Goal: Check status: Check status

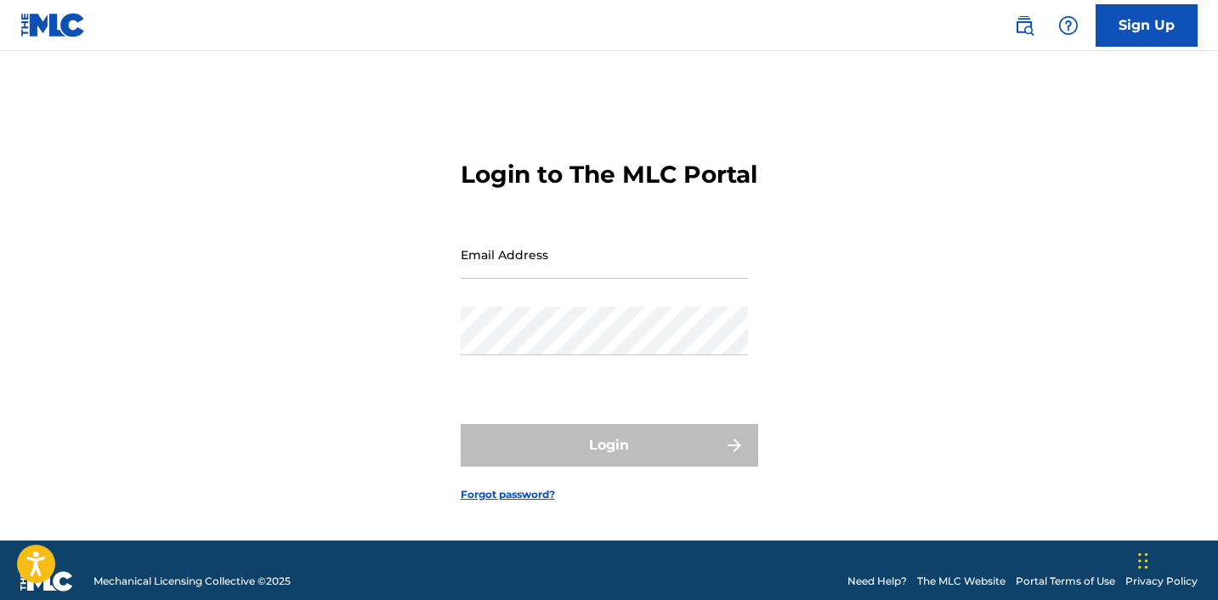
click at [545, 273] on input "Email Address" at bounding box center [604, 254] width 287 height 48
type input "[EMAIL_ADDRESS][DOMAIN_NAME]"
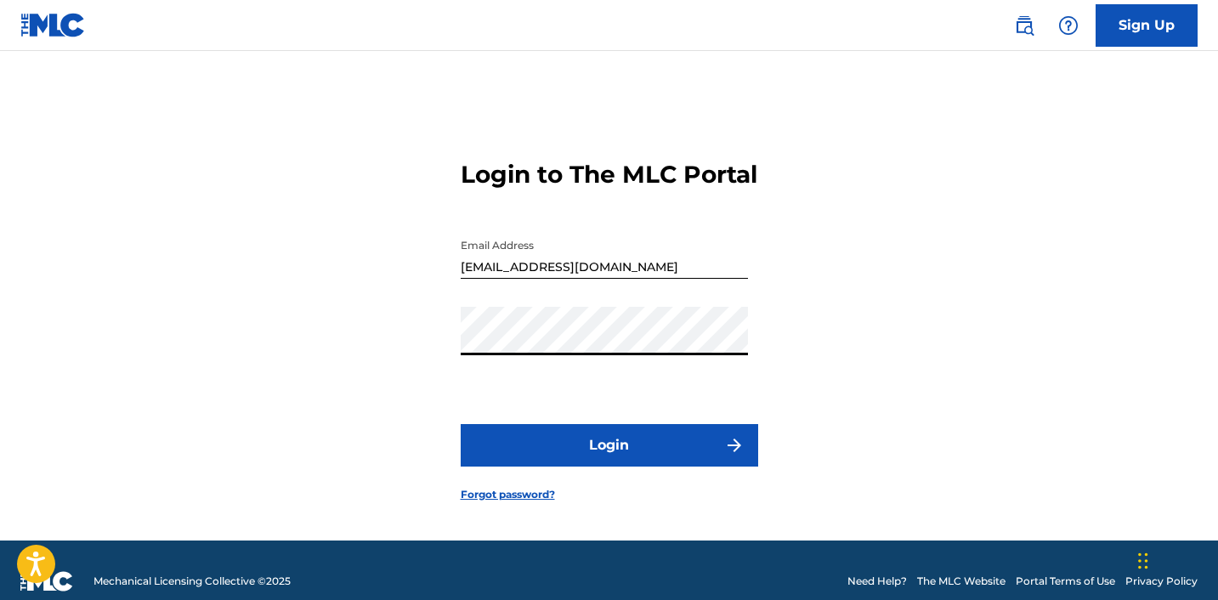
click at [673, 448] on button "Login" at bounding box center [610, 445] width 298 height 43
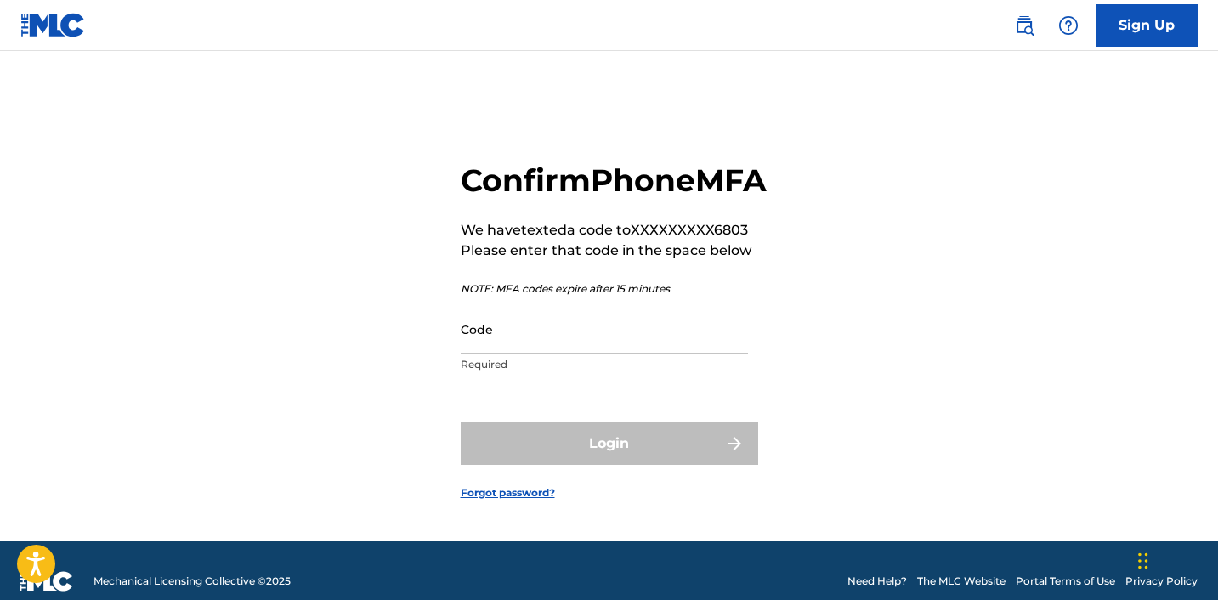
click at [537, 354] on input "Code" at bounding box center [604, 329] width 287 height 48
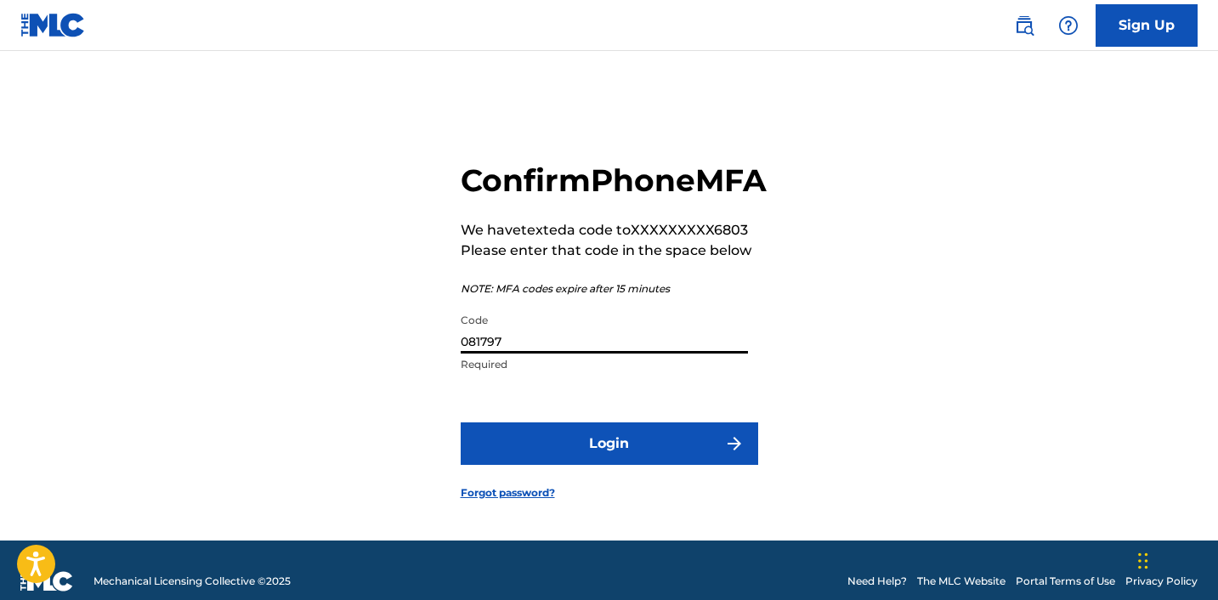
type input "081797"
click at [553, 465] on button "Login" at bounding box center [610, 443] width 298 height 43
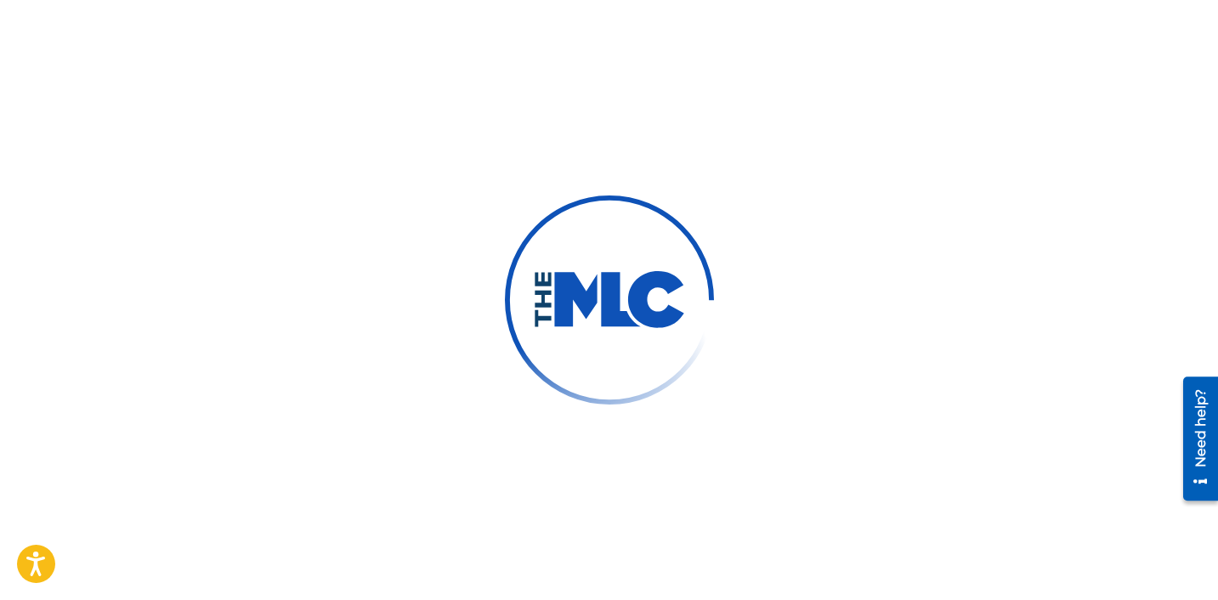
scroll to position [24, 0]
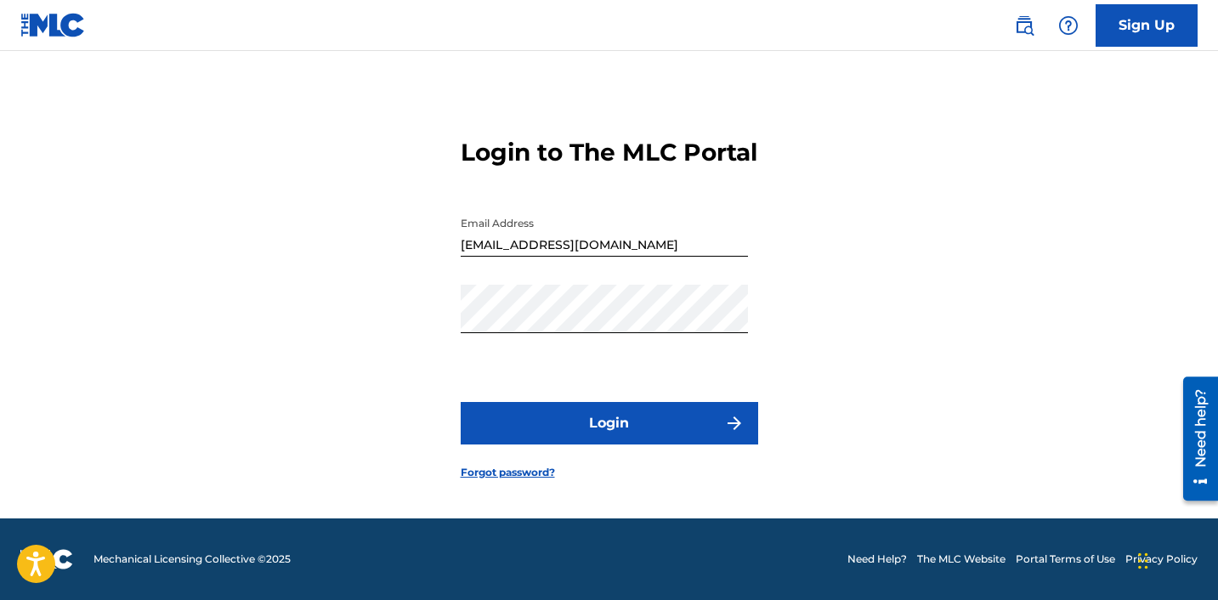
click at [600, 435] on button "Login" at bounding box center [610, 423] width 298 height 43
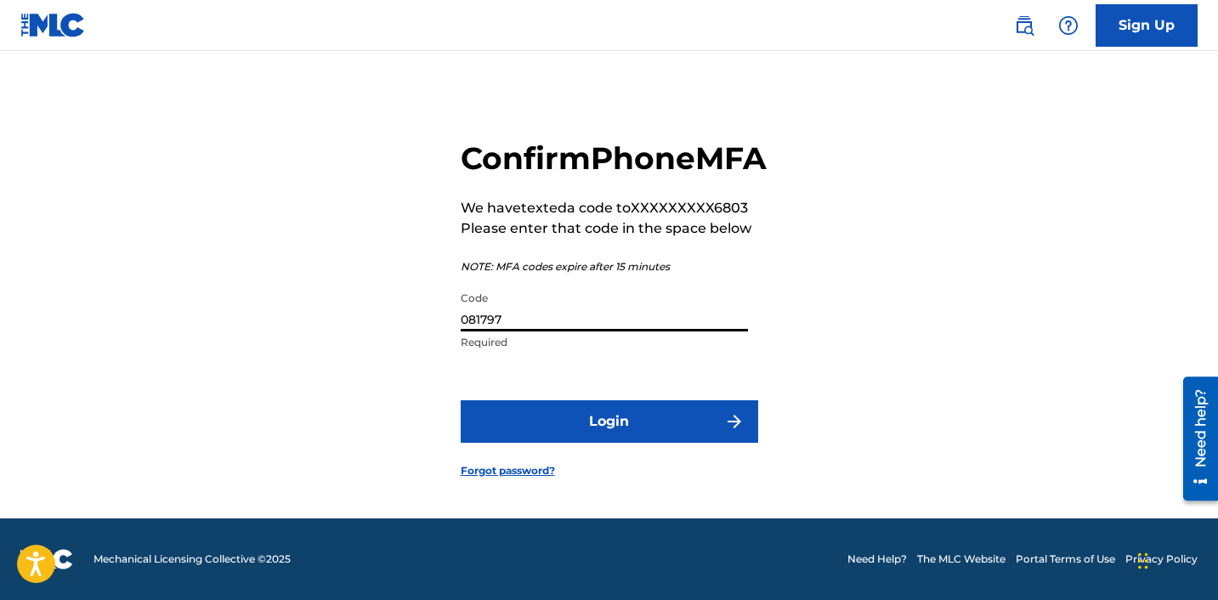
drag, startPoint x: 543, startPoint y: 345, endPoint x: 312, endPoint y: 313, distance: 233.5
click at [312, 313] on div "Confirm Phone MFA We have texted a code to XXXXXXXXX6803 Please enter that code…" at bounding box center [609, 294] width 1190 height 447
type input "054416"
click at [542, 443] on button "Login" at bounding box center [610, 421] width 298 height 43
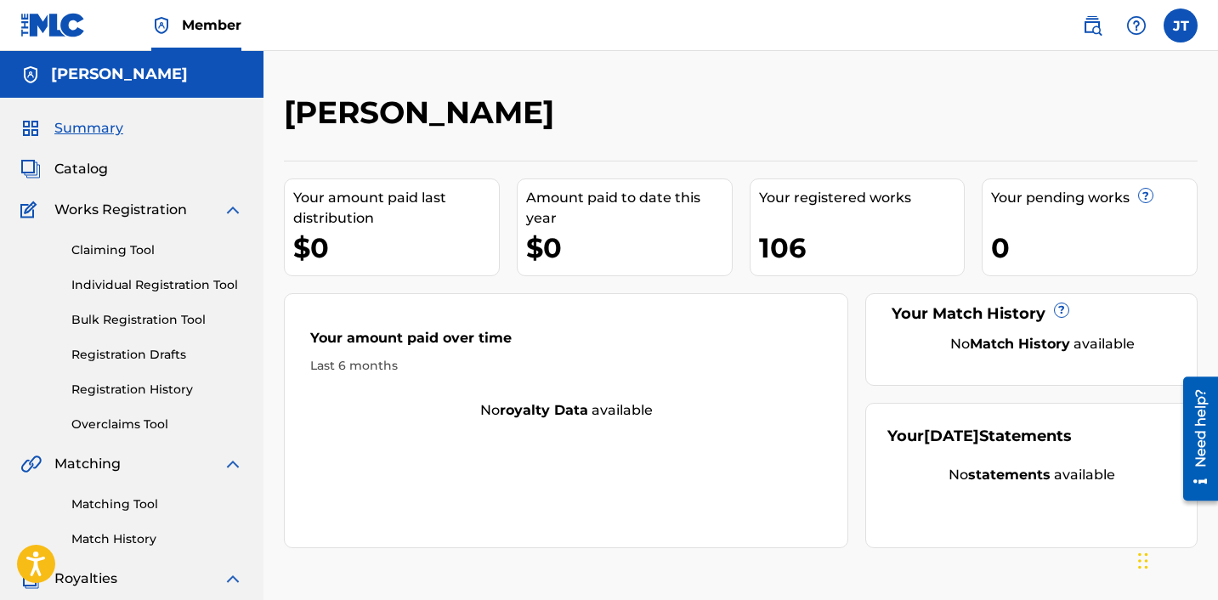
click at [136, 393] on link "Registration History" at bounding box center [157, 390] width 172 height 18
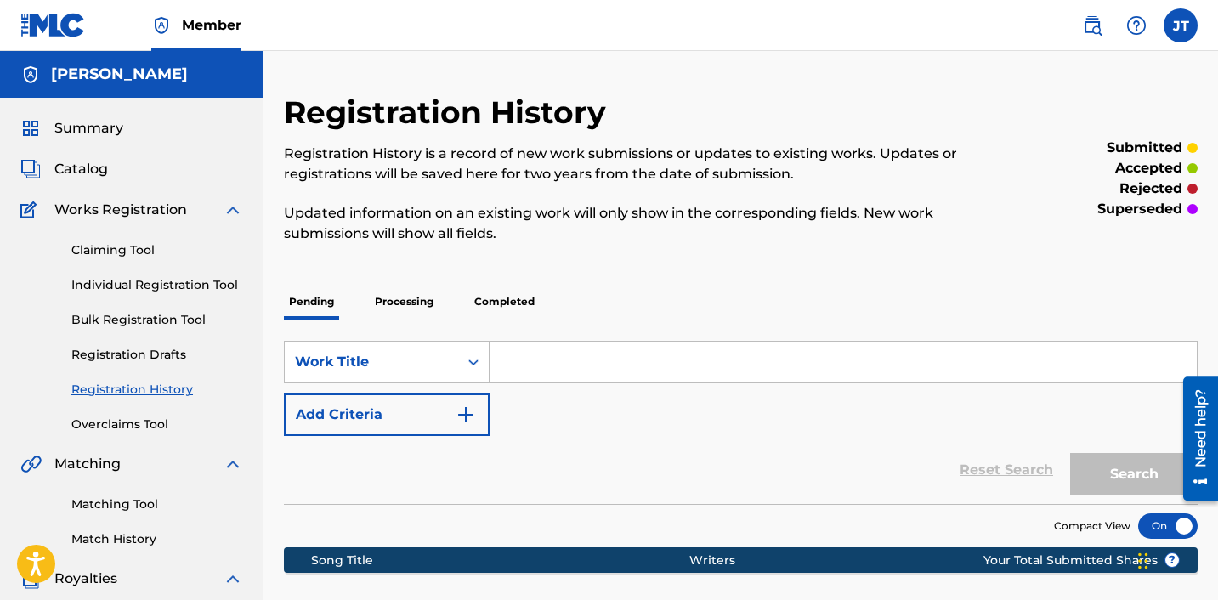
click at [516, 305] on p "Completed" at bounding box center [504, 302] width 71 height 36
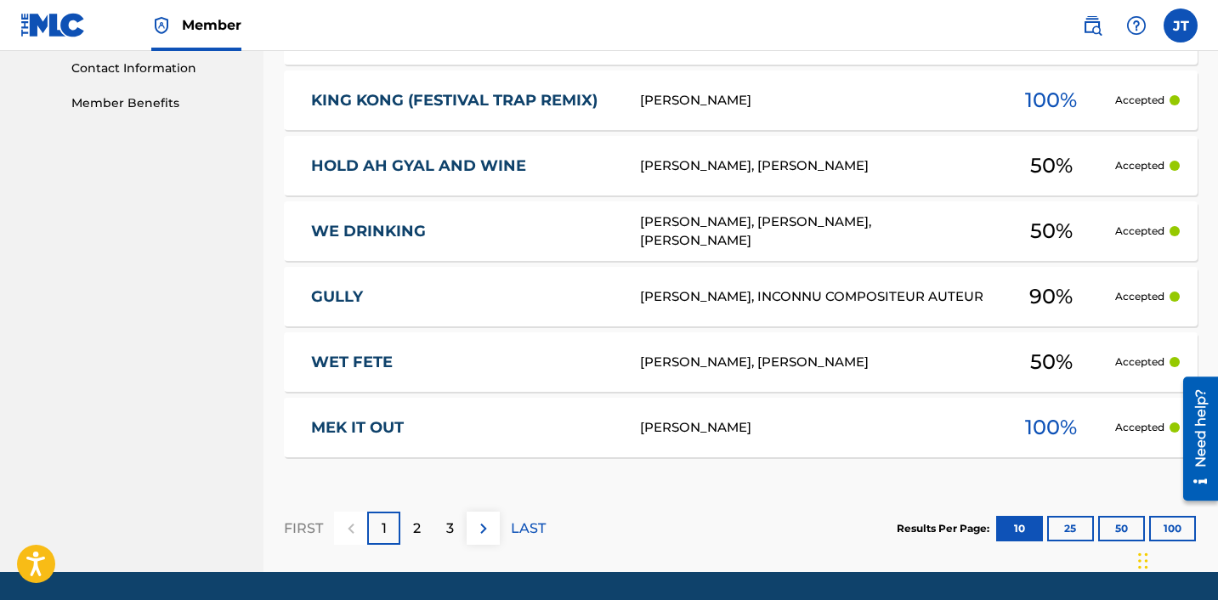
scroll to position [893, 0]
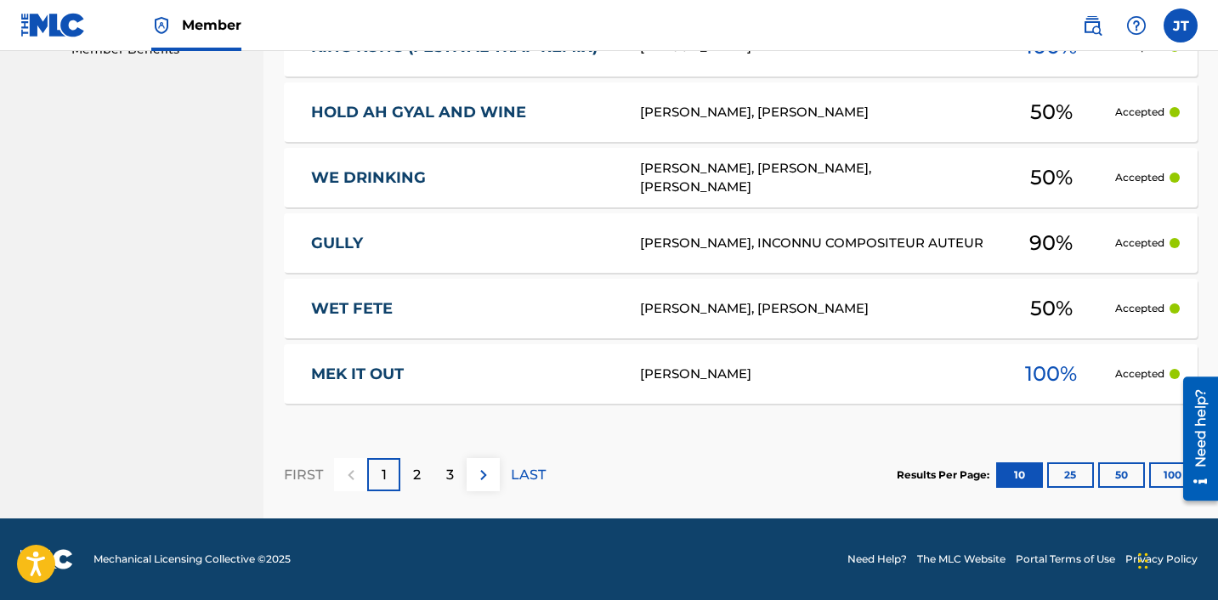
click at [476, 483] on img at bounding box center [483, 475] width 20 height 20
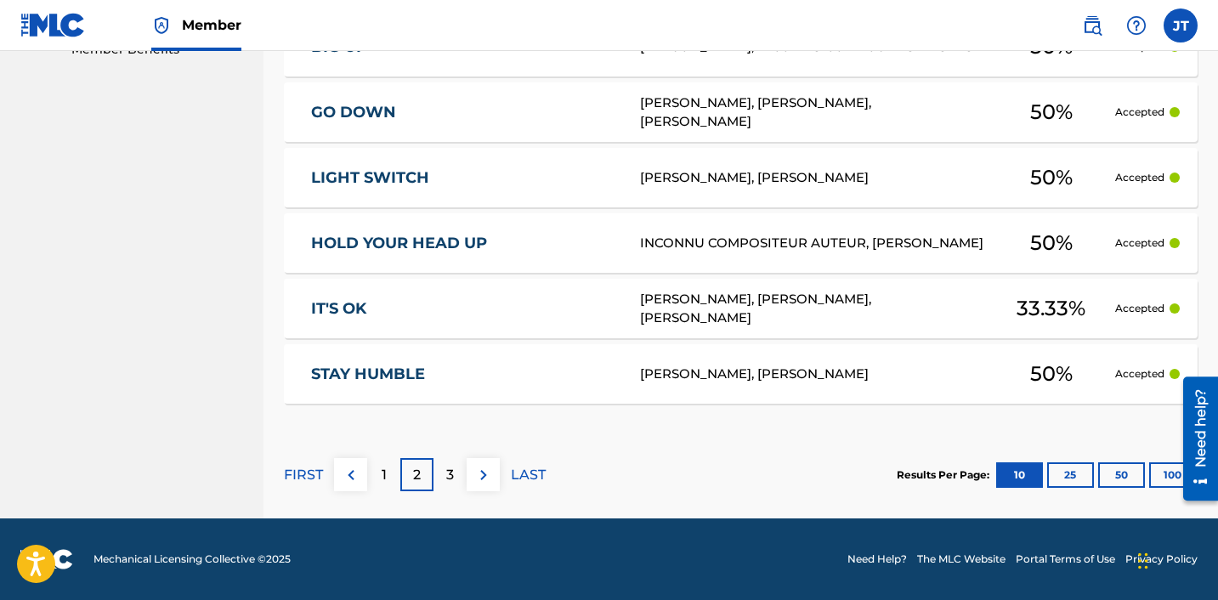
click at [486, 479] on img at bounding box center [483, 475] width 20 height 20
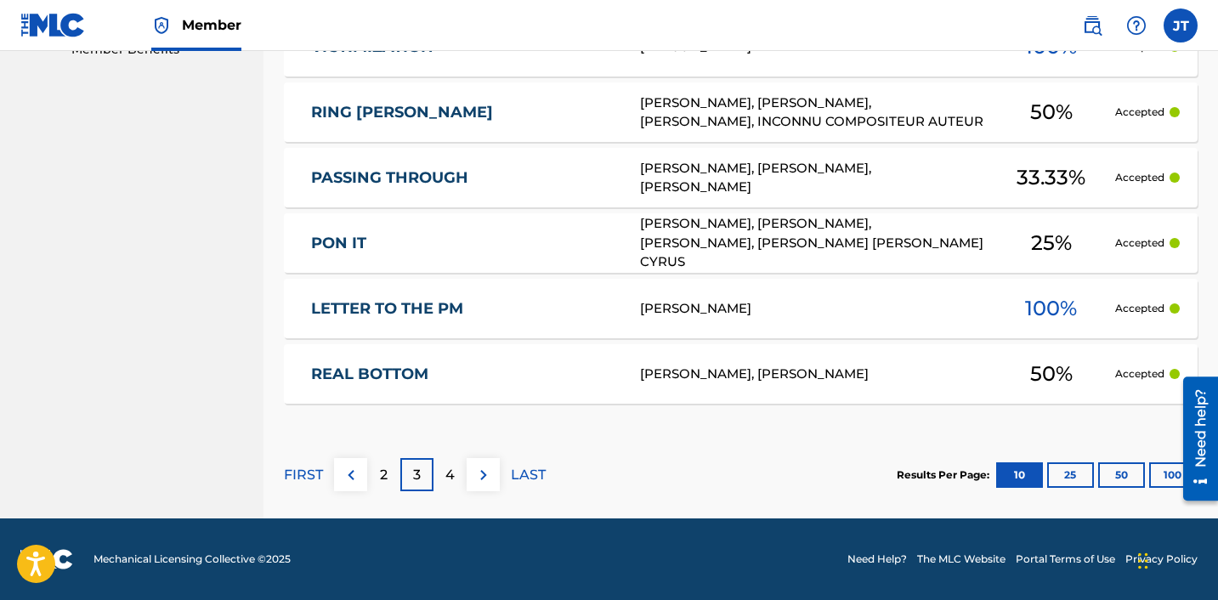
click at [487, 479] on img at bounding box center [483, 475] width 20 height 20
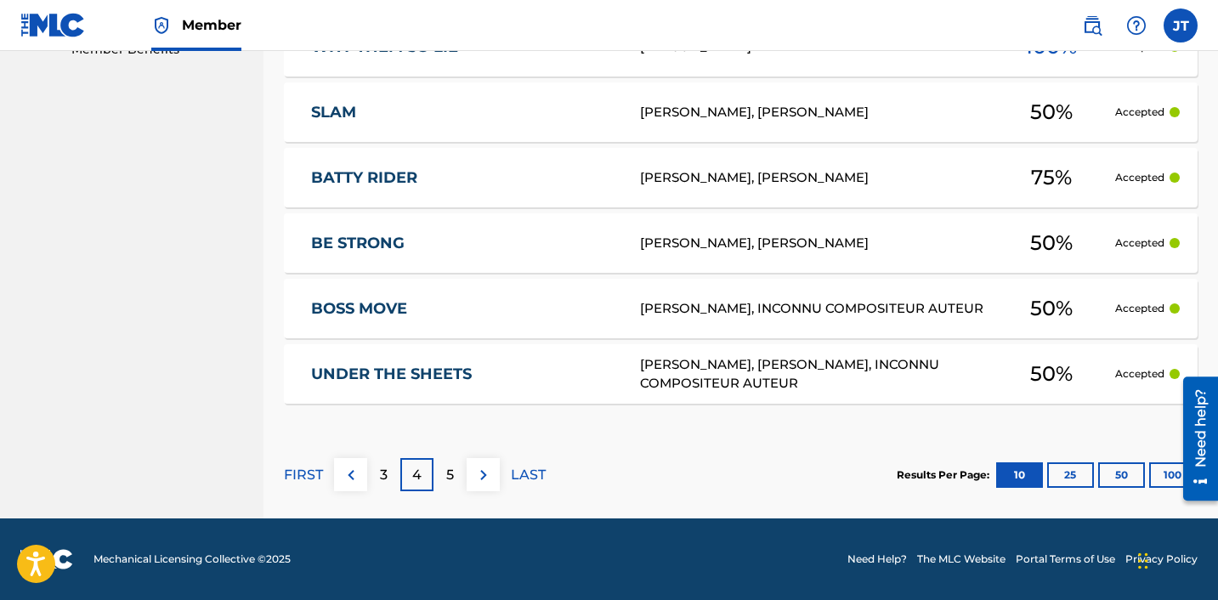
click at [487, 478] on img at bounding box center [483, 475] width 20 height 20
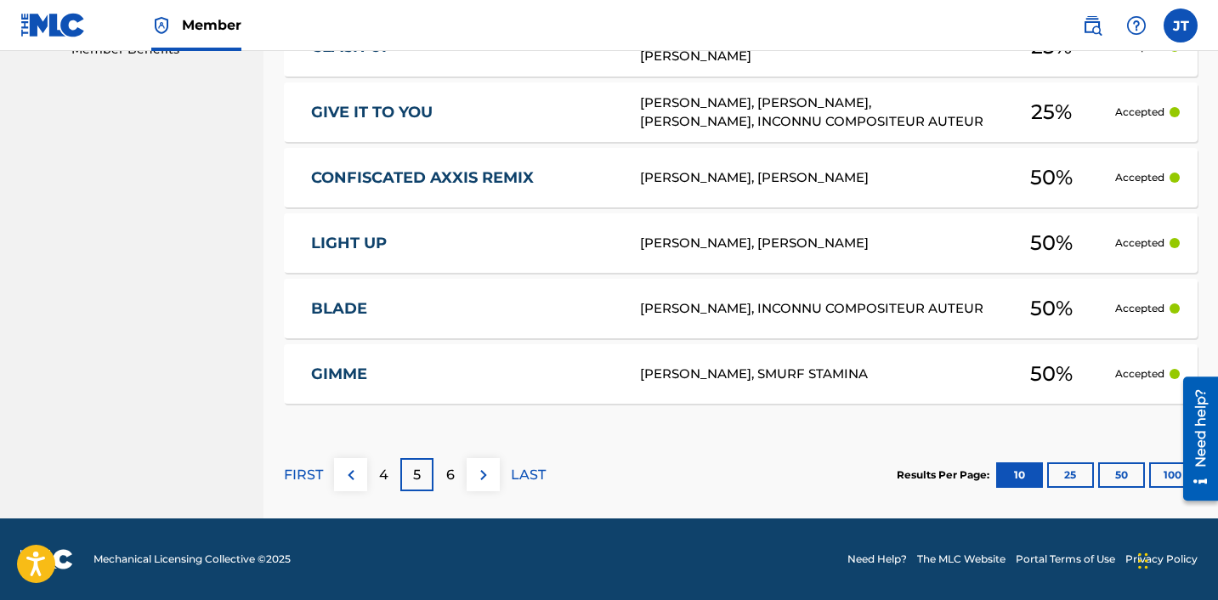
click at [479, 477] on img at bounding box center [483, 475] width 20 height 20
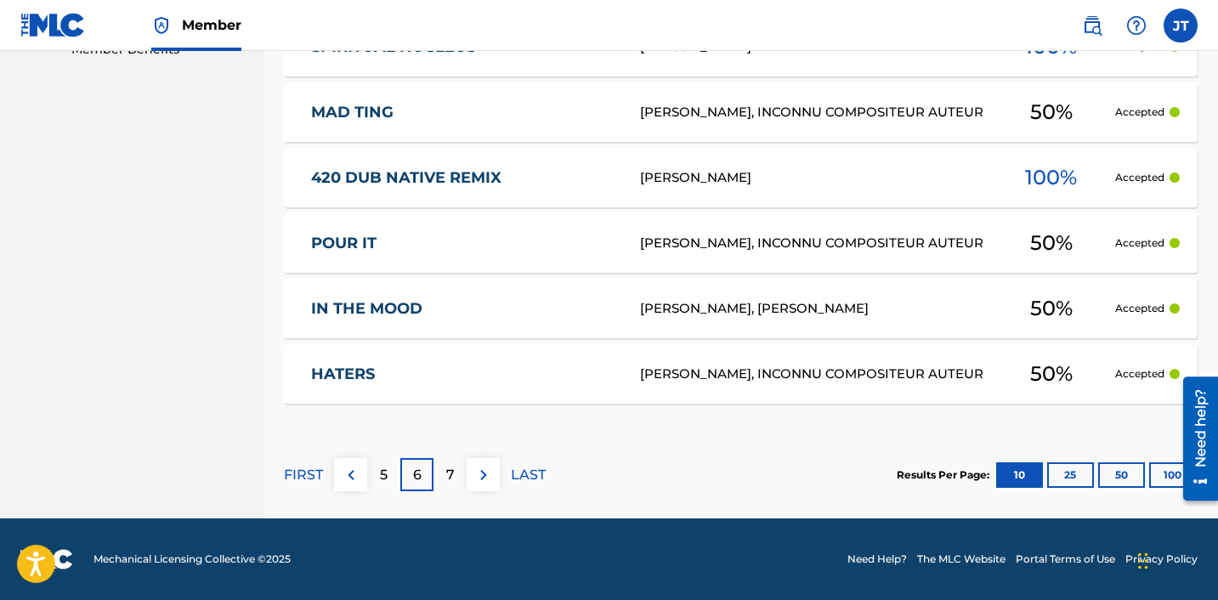
click at [479, 475] on img at bounding box center [483, 475] width 20 height 20
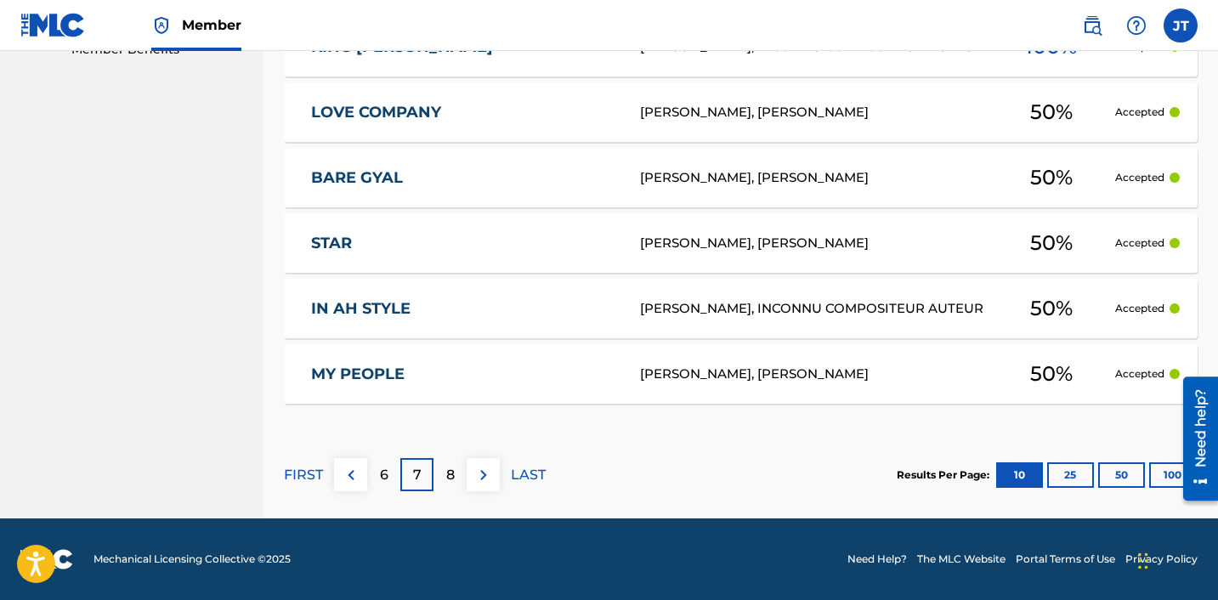
click at [381, 478] on p "6" at bounding box center [384, 475] width 9 height 20
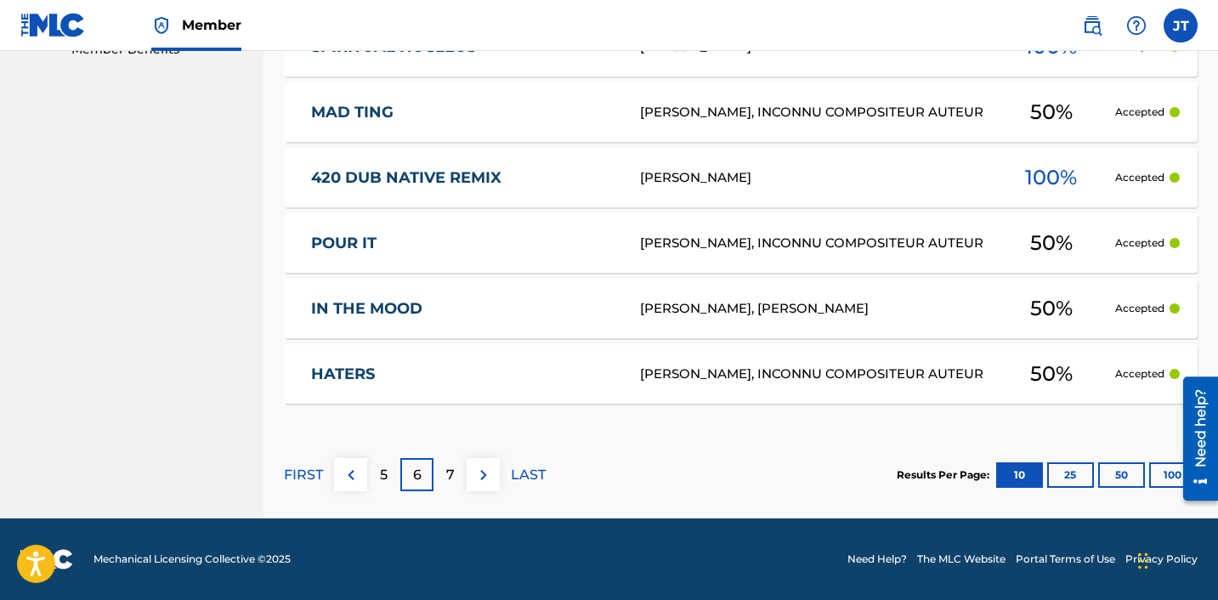
click at [489, 474] on img at bounding box center [483, 475] width 20 height 20
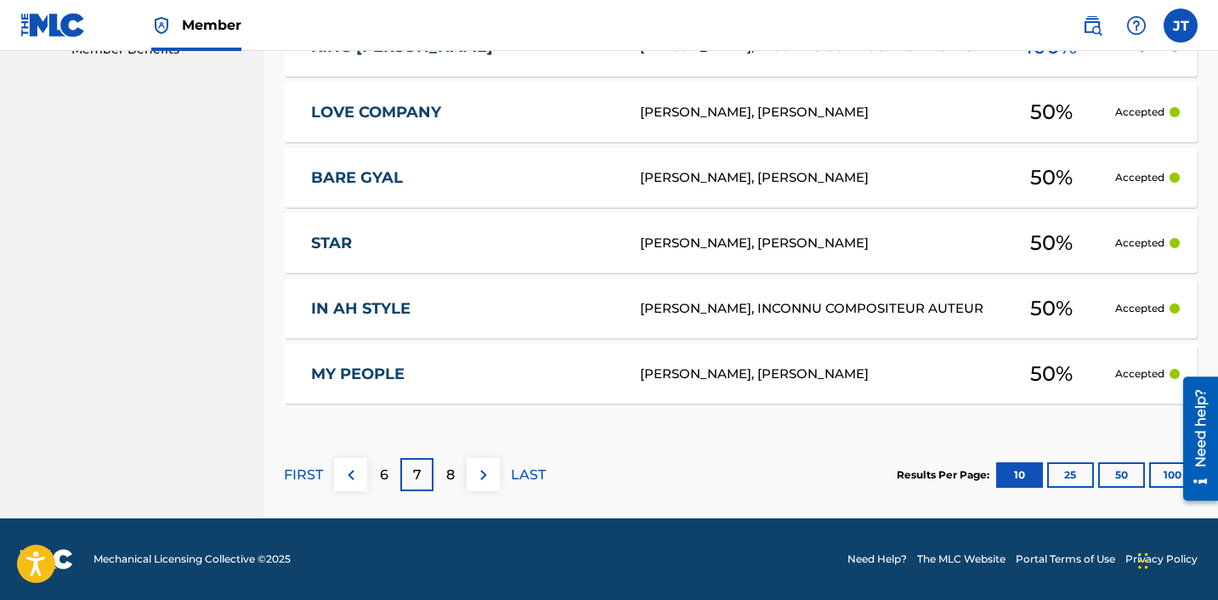
click at [485, 472] on img at bounding box center [483, 475] width 20 height 20
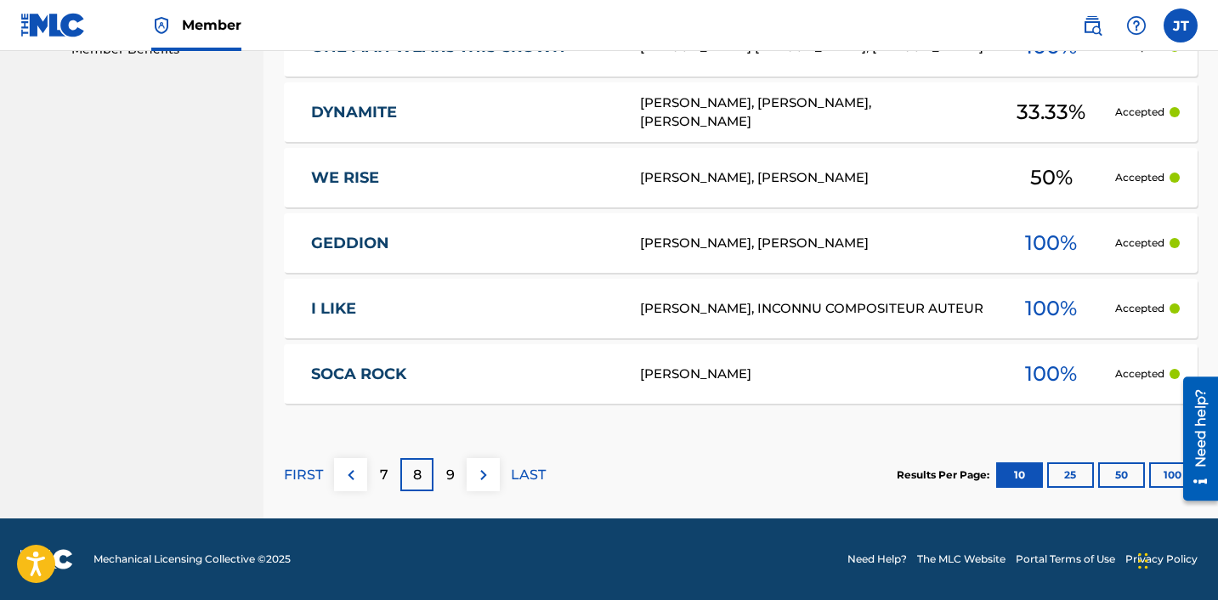
click at [485, 473] on img at bounding box center [483, 475] width 20 height 20
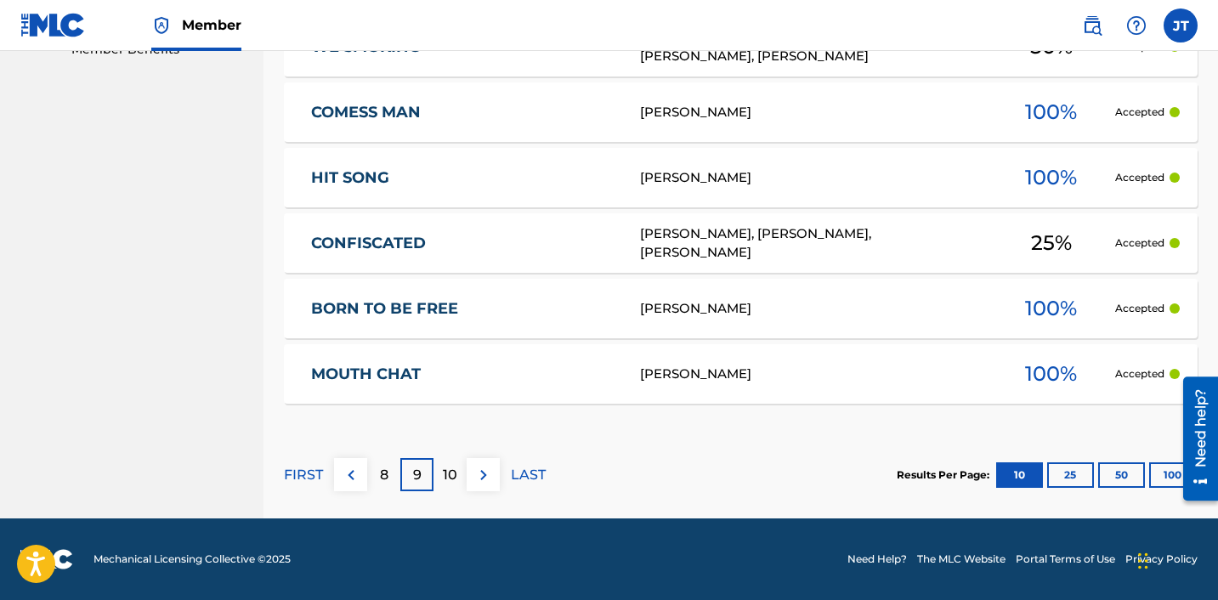
click at [483, 478] on img at bounding box center [483, 475] width 20 height 20
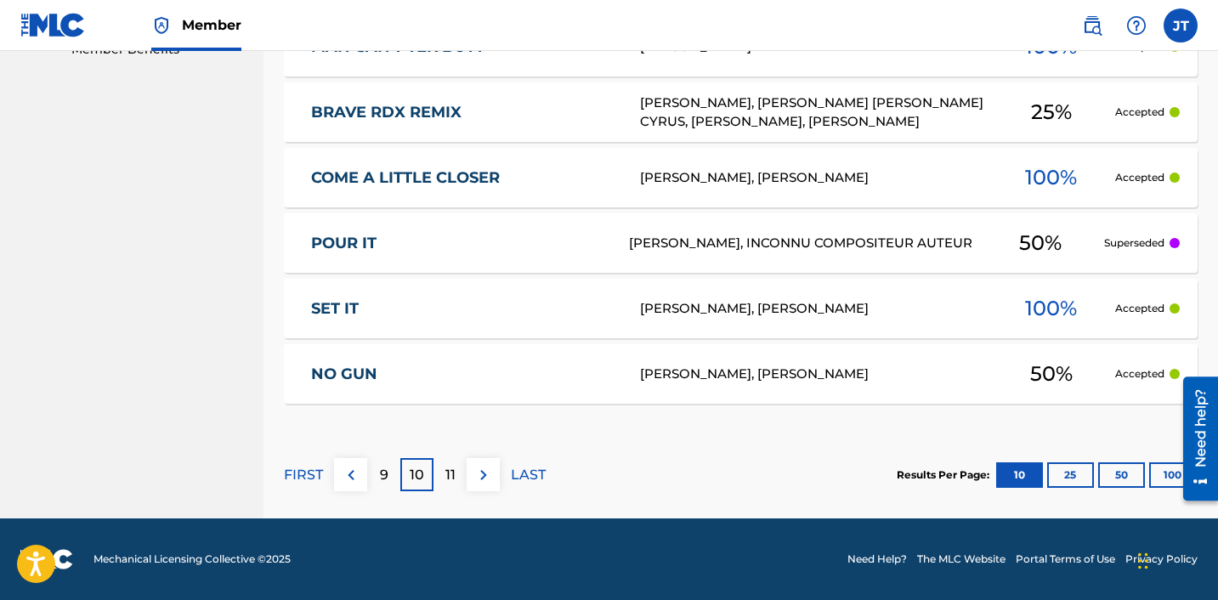
click at [479, 483] on img at bounding box center [483, 475] width 20 height 20
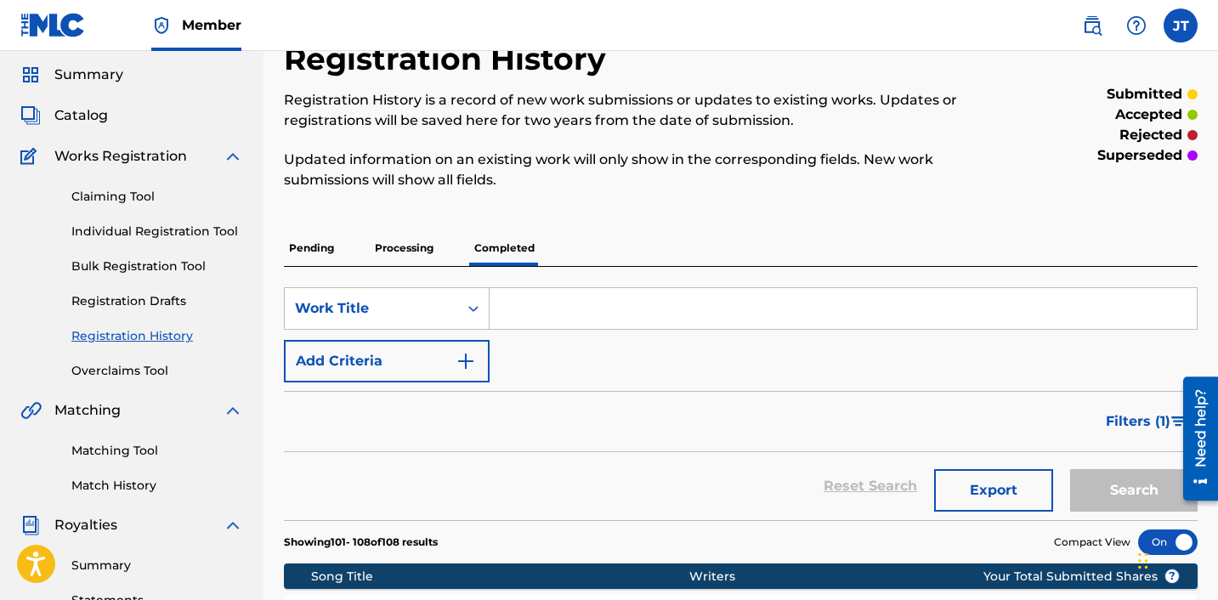
scroll to position [0, 0]
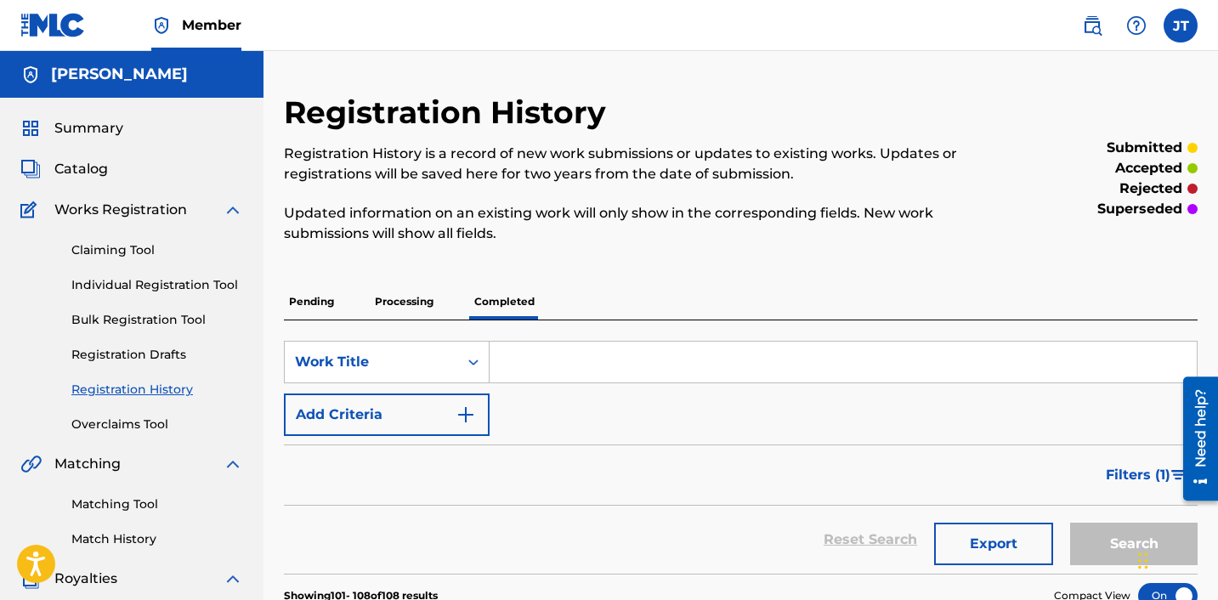
click at [387, 296] on p "Processing" at bounding box center [404, 302] width 69 height 36
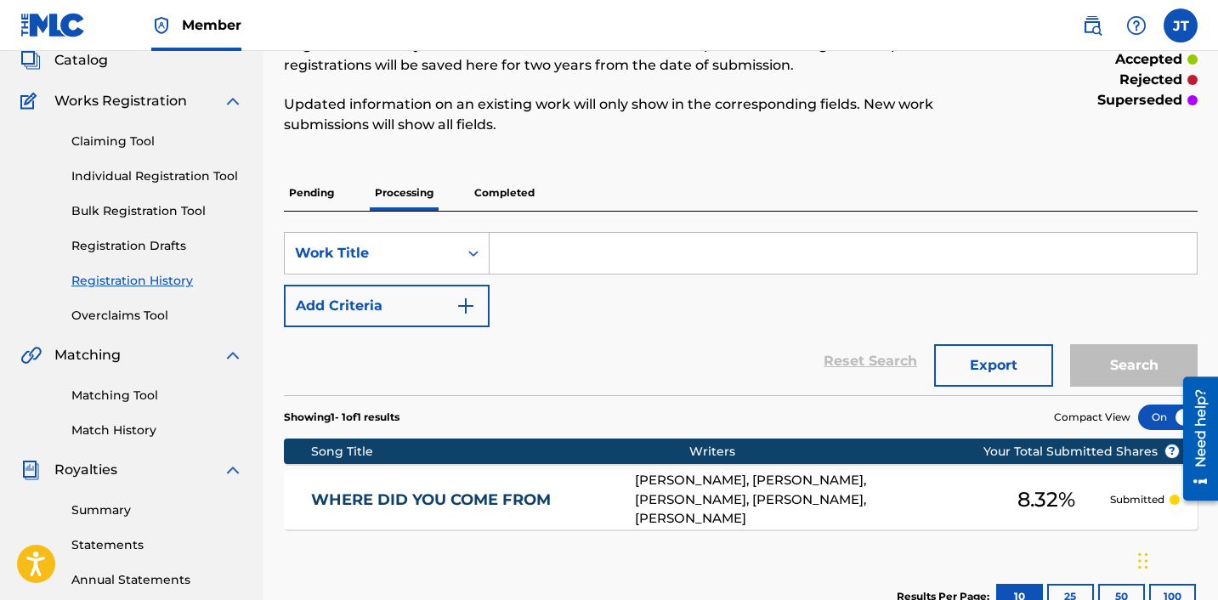
scroll to position [105, 0]
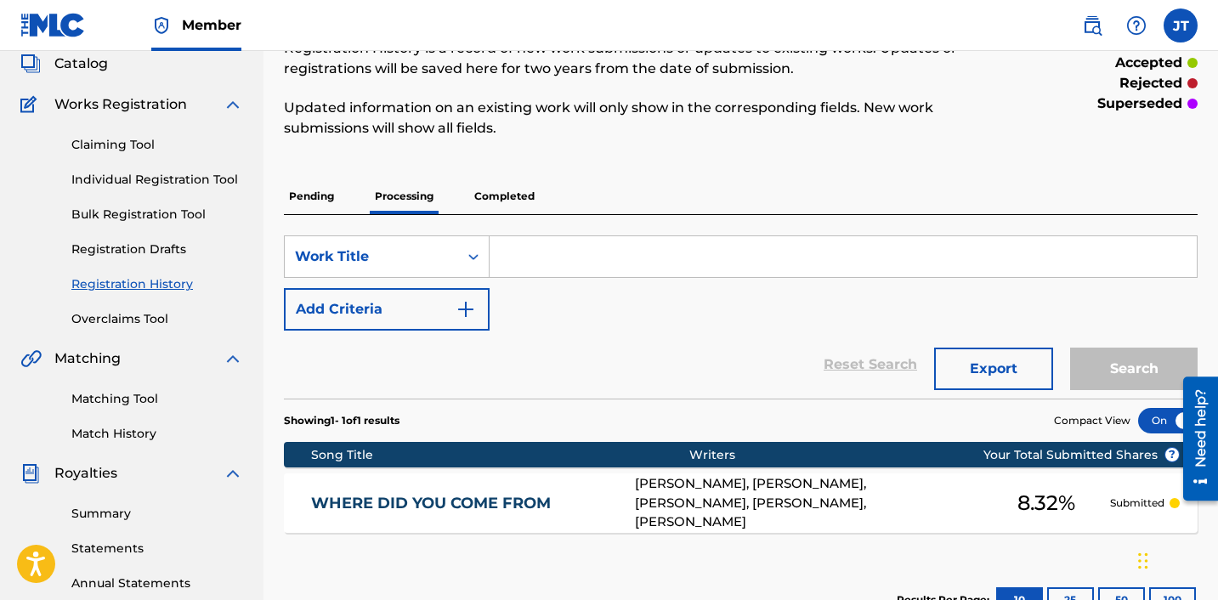
click at [319, 193] on p "Pending" at bounding box center [311, 197] width 55 height 36
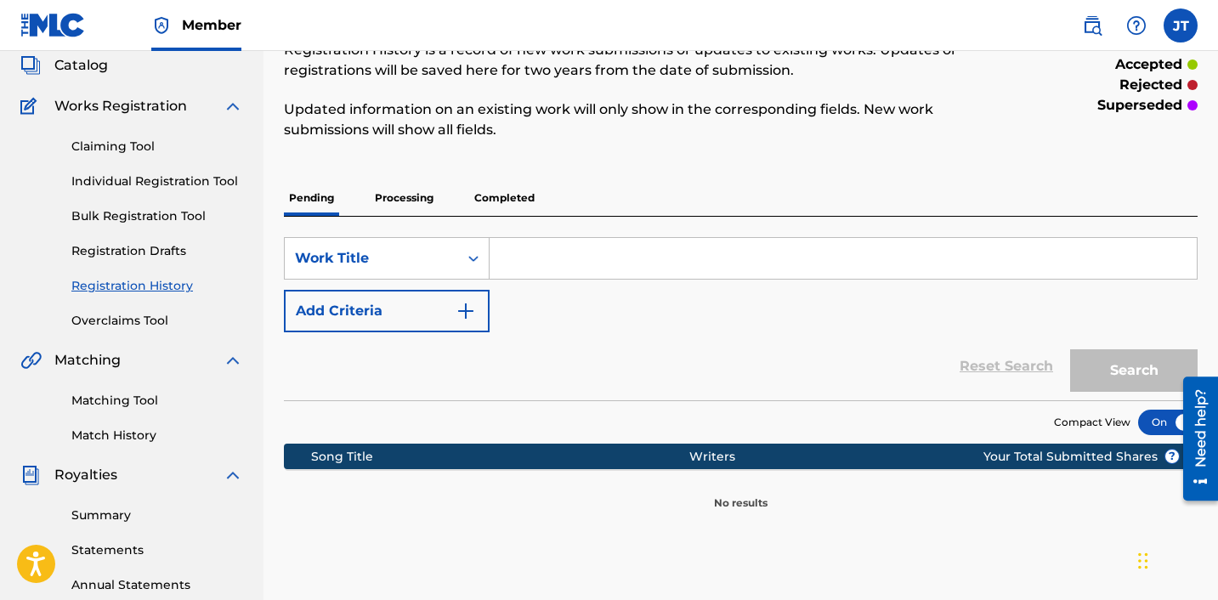
scroll to position [93, 0]
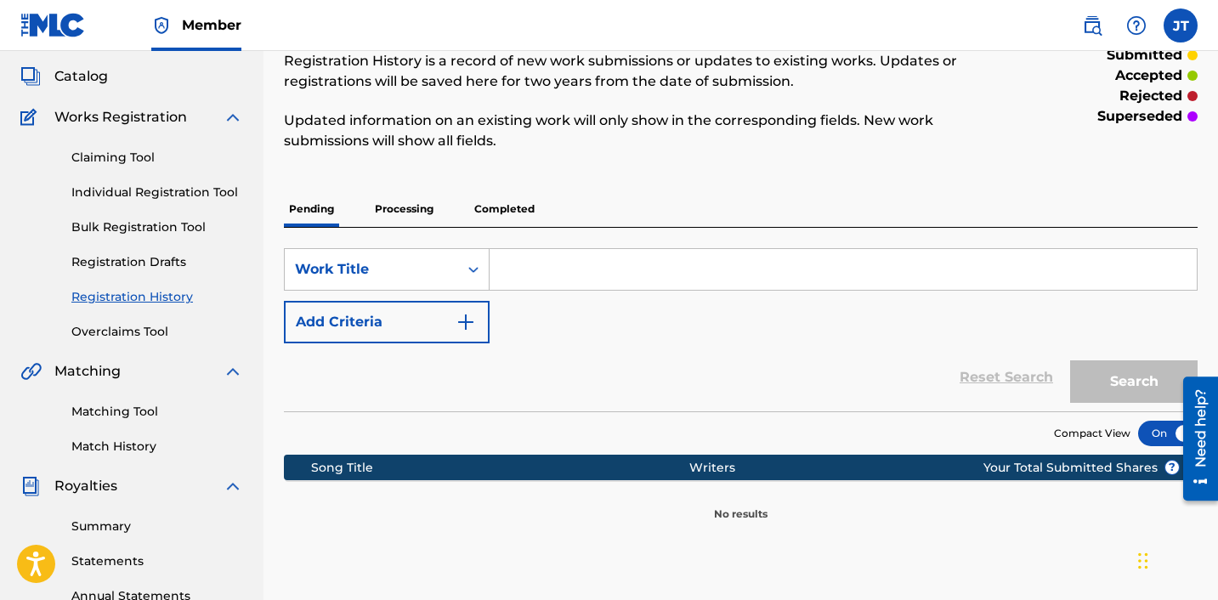
click at [485, 204] on p "Completed" at bounding box center [504, 209] width 71 height 36
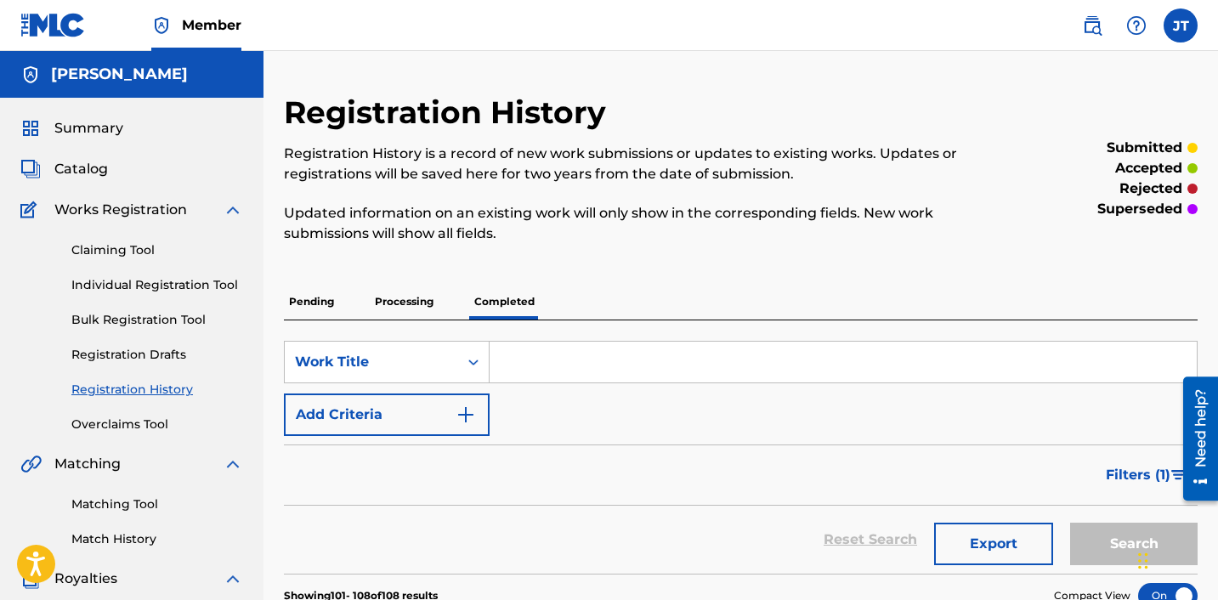
click at [236, 209] on img at bounding box center [233, 210] width 20 height 20
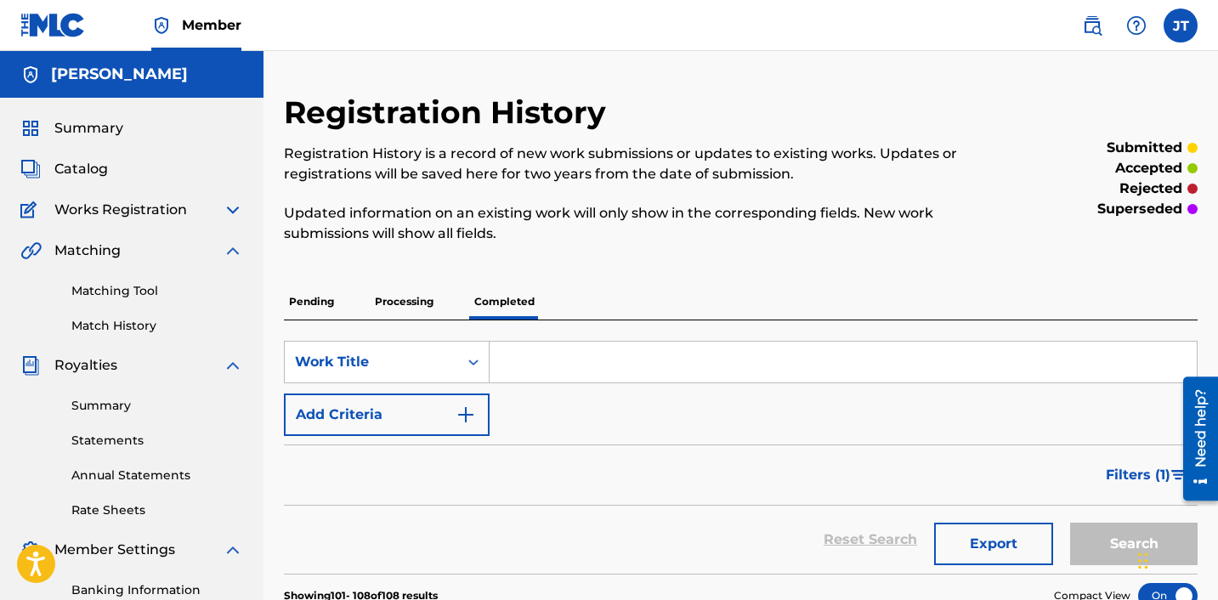
click at [236, 209] on img at bounding box center [233, 210] width 20 height 20
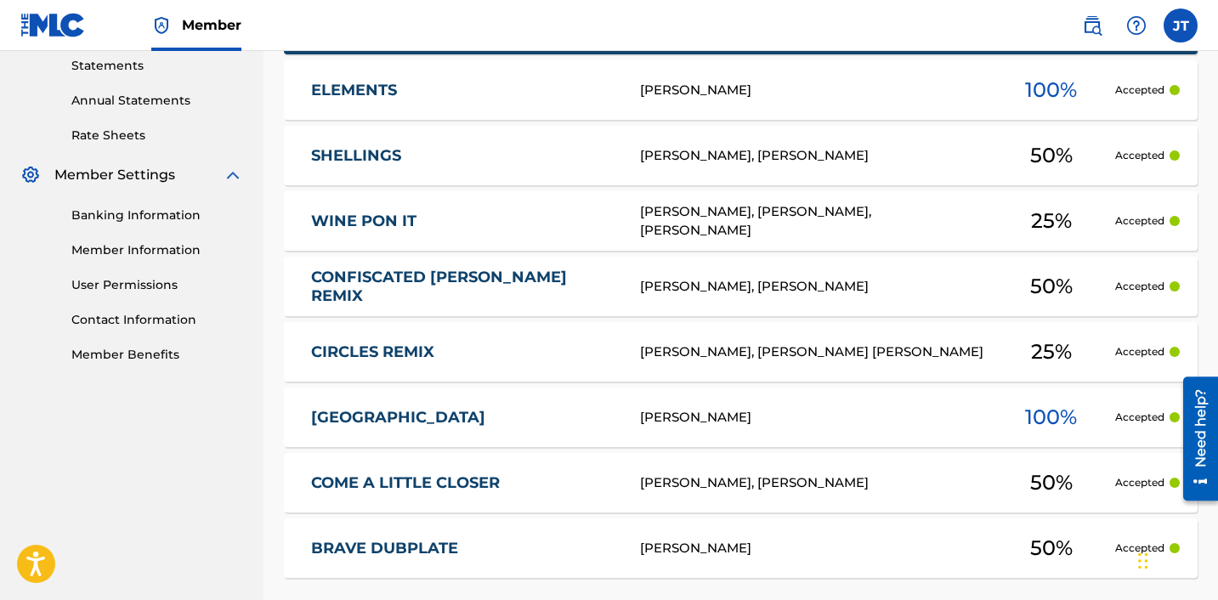
scroll to position [762, 0]
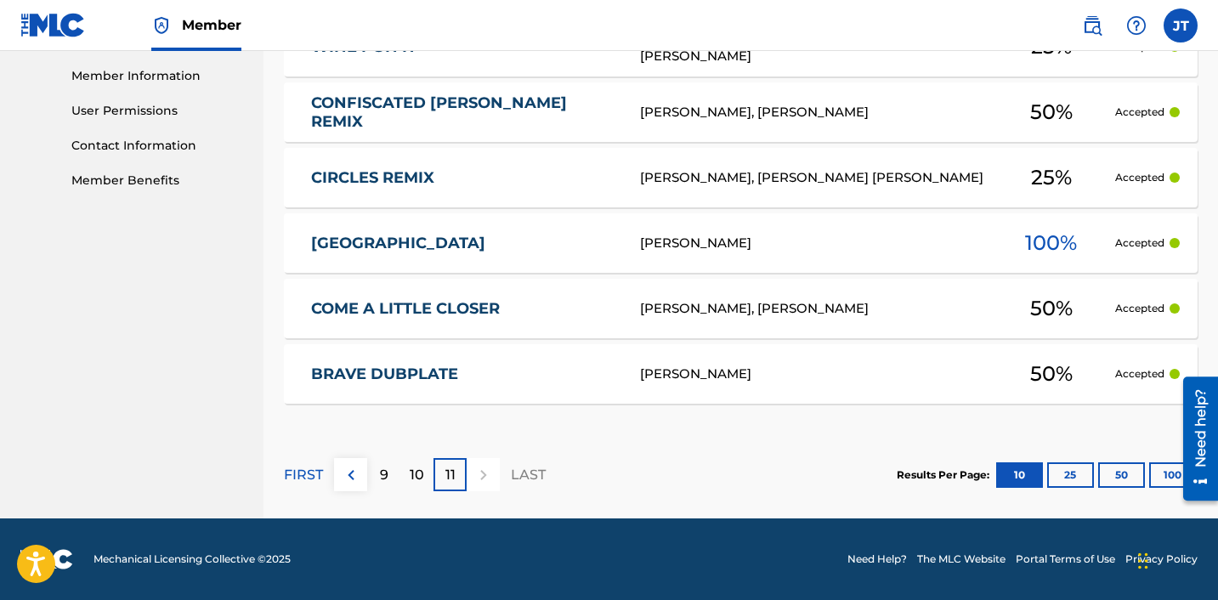
click at [1166, 475] on button "100" at bounding box center [1172, 475] width 47 height 26
click at [383, 472] on p "1" at bounding box center [384, 475] width 5 height 20
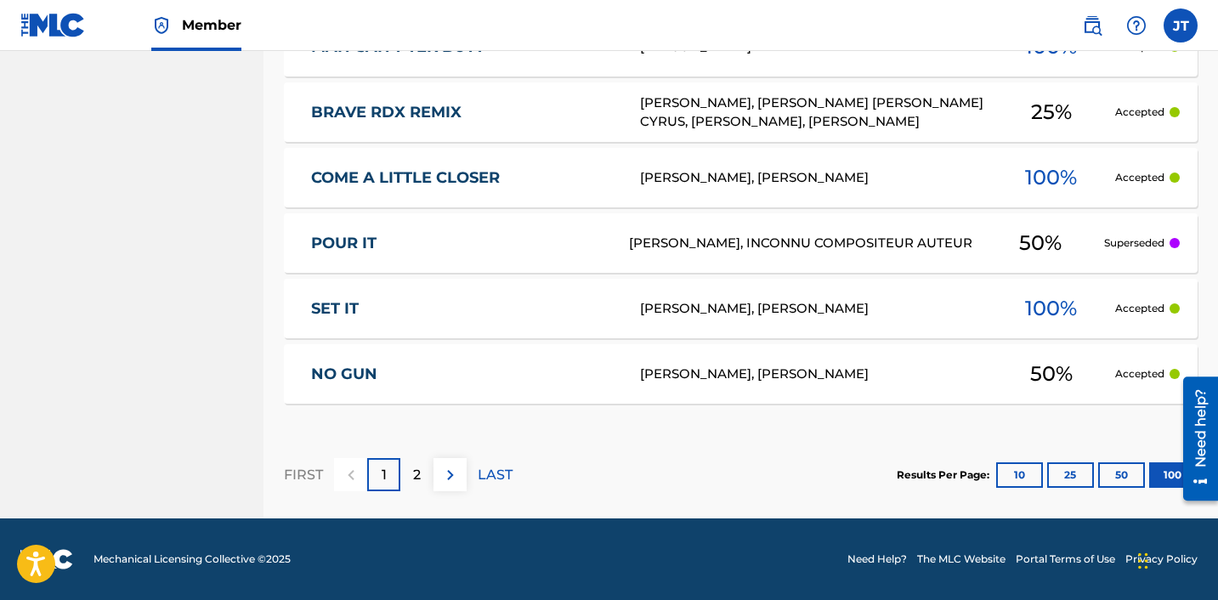
scroll to position [6776, 0]
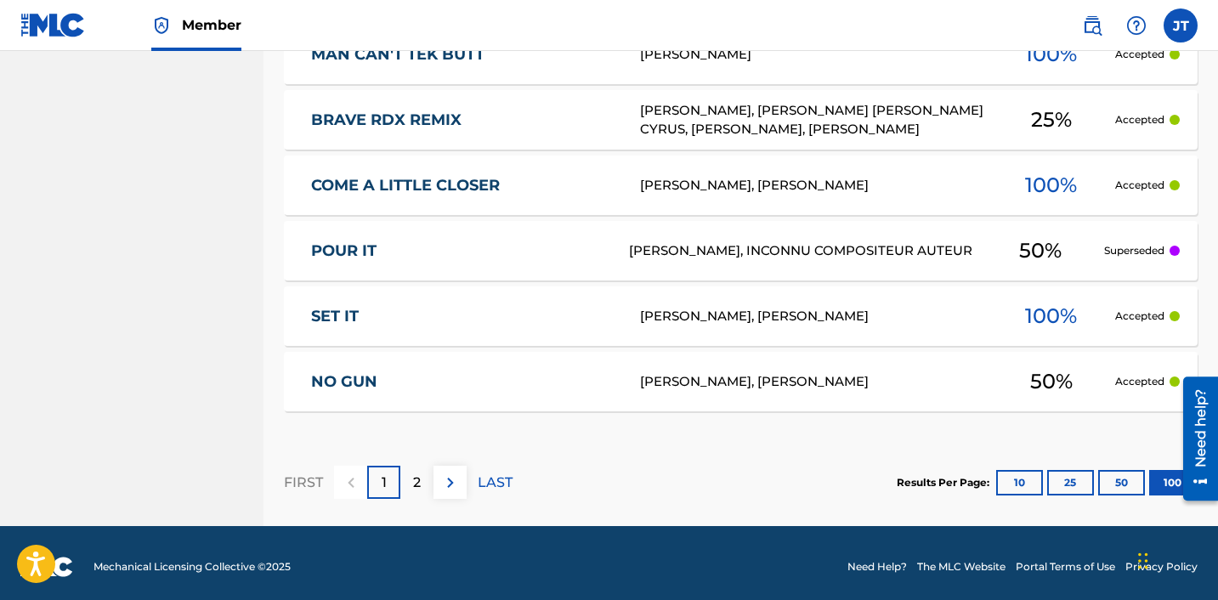
click at [417, 488] on p "2" at bounding box center [417, 483] width 8 height 20
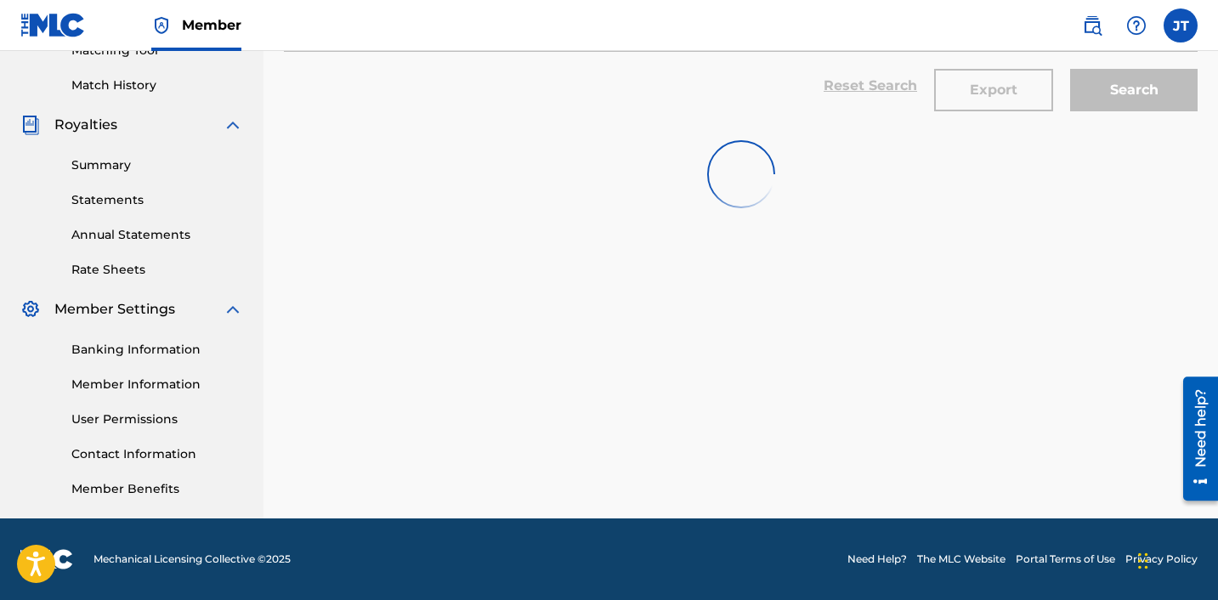
scroll to position [762, 0]
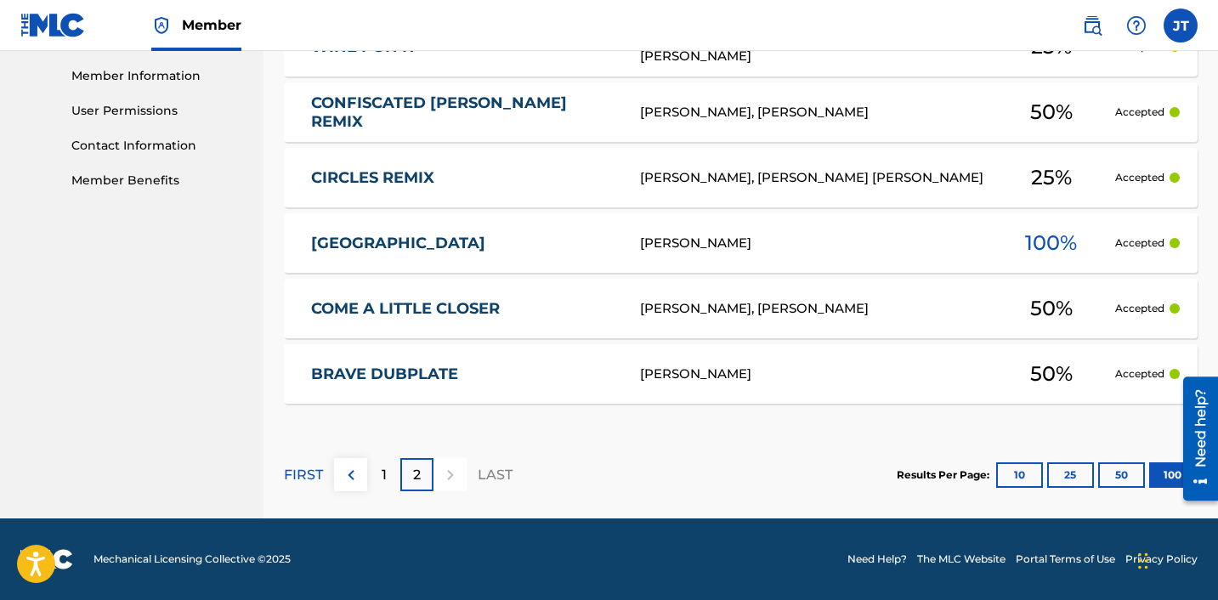
click at [373, 471] on div "1" at bounding box center [383, 474] width 33 height 33
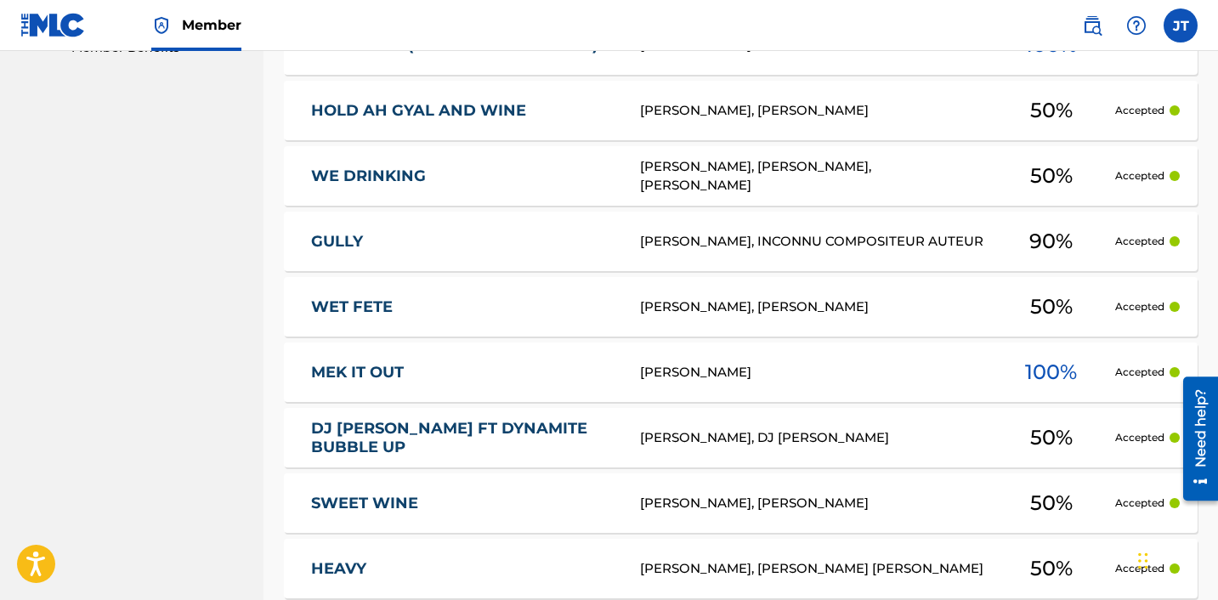
scroll to position [0, 0]
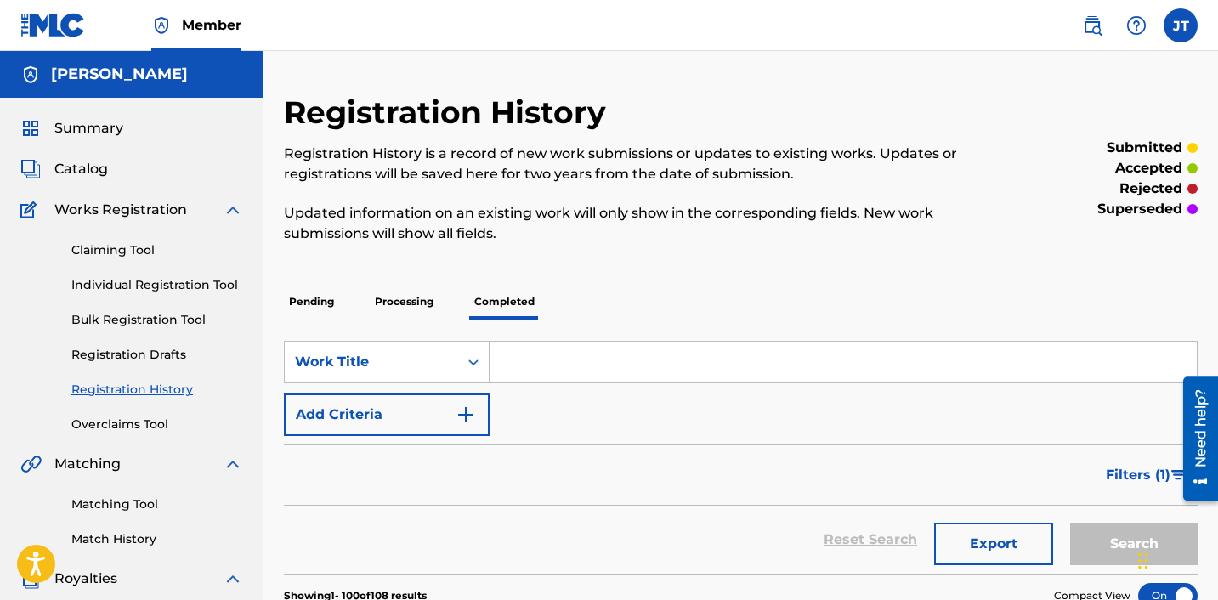
click at [77, 128] on span "Summary" at bounding box center [88, 128] width 69 height 20
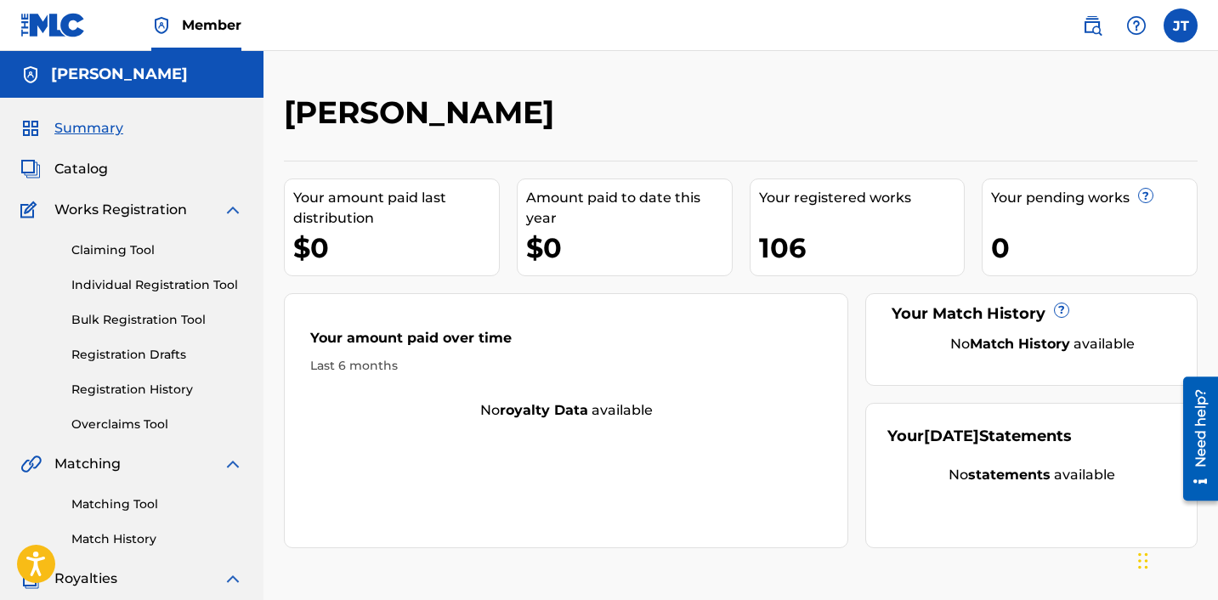
click at [101, 177] on span "Catalog" at bounding box center [81, 169] width 54 height 20
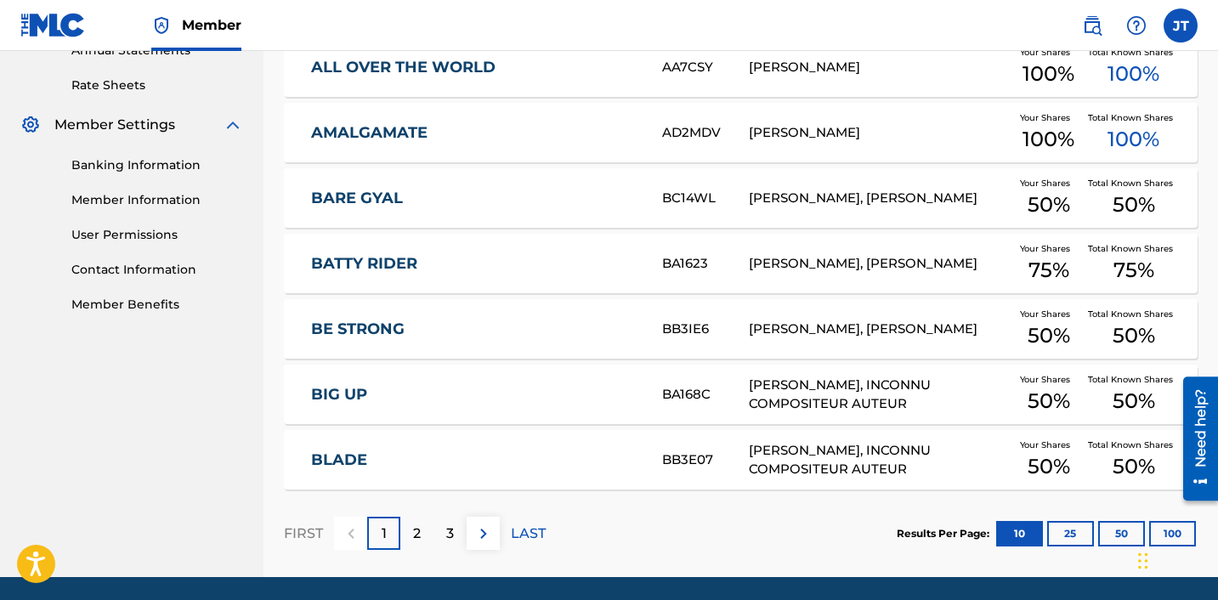
scroll to position [697, 0]
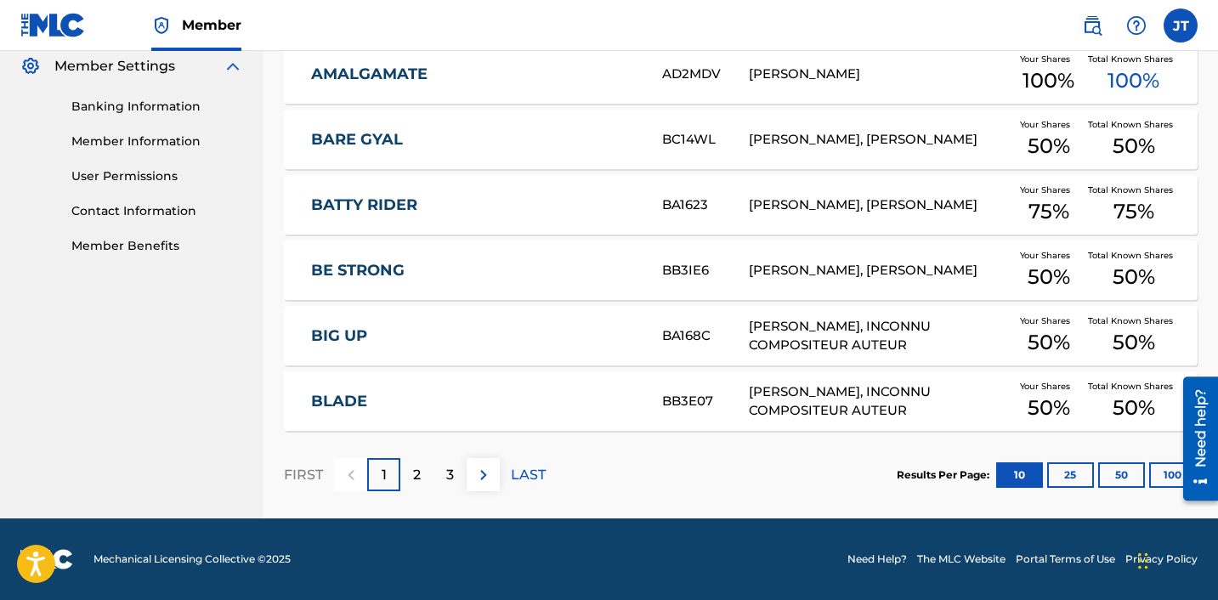
click at [1163, 485] on button "100" at bounding box center [1172, 475] width 47 height 26
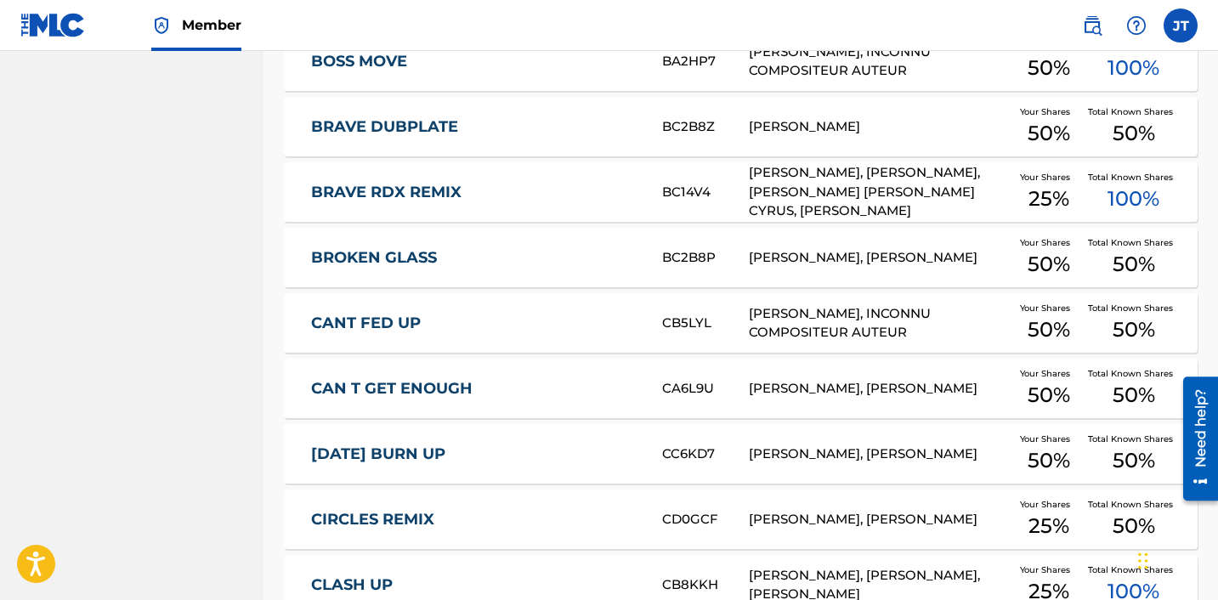
scroll to position [0, 0]
